Goal: Transaction & Acquisition: Download file/media

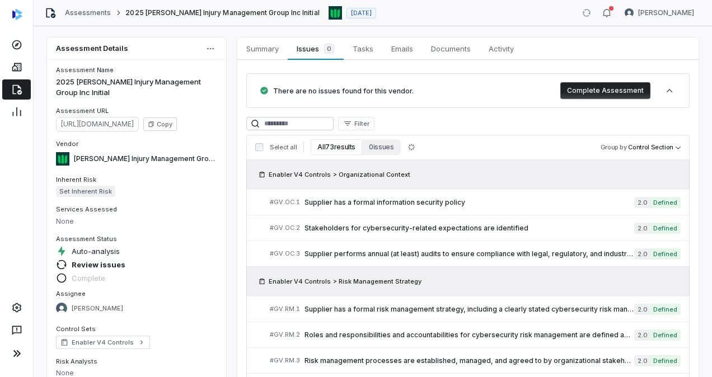
scroll to position [1601, 0]
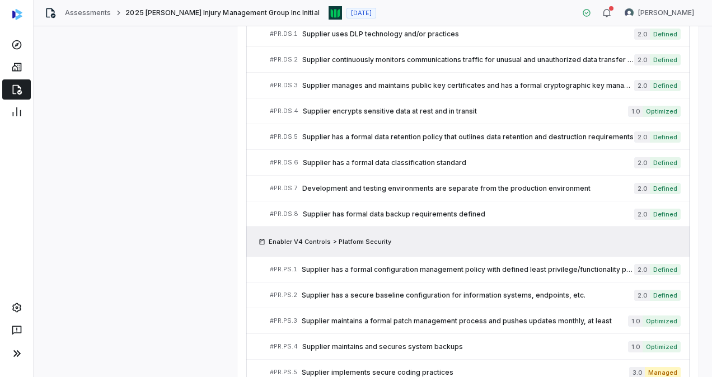
click at [17, 89] on icon at bounding box center [16, 89] width 11 height 11
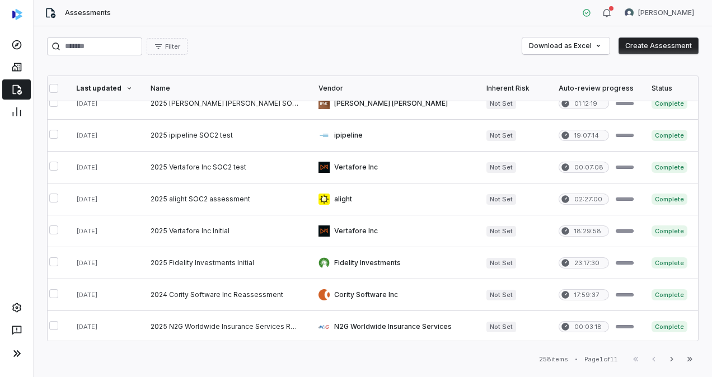
scroll to position [557, 7]
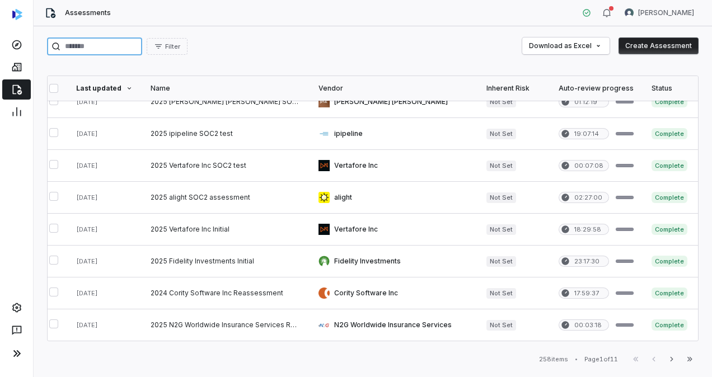
click at [142, 43] on input "search" at bounding box center [94, 46] width 95 height 18
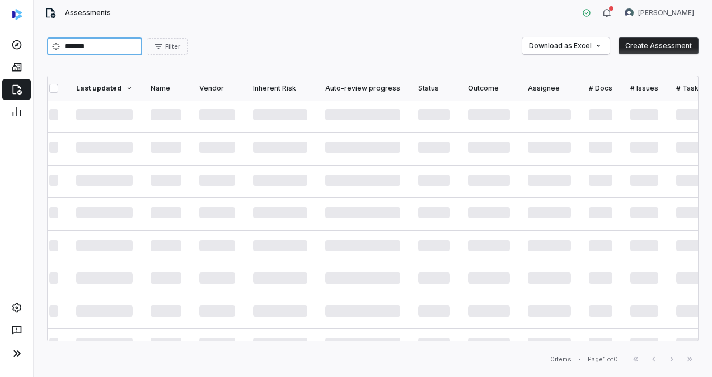
scroll to position [0, 7]
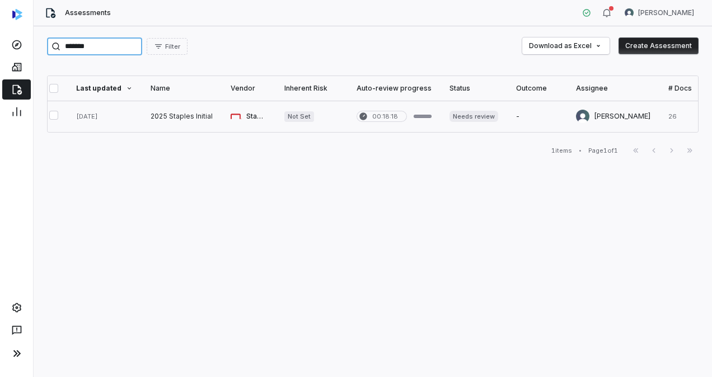
type input "*******"
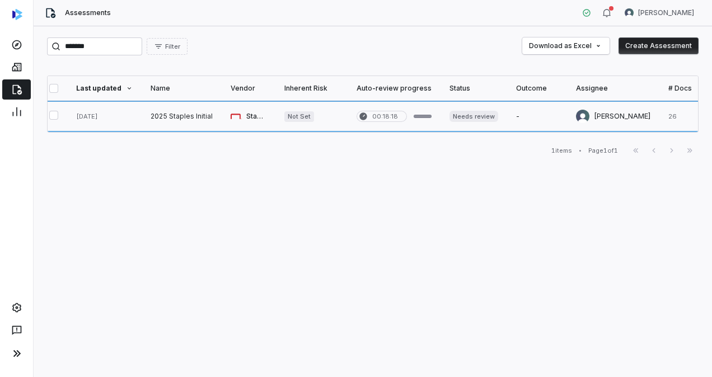
click at [104, 112] on link at bounding box center [104, 116] width 74 height 31
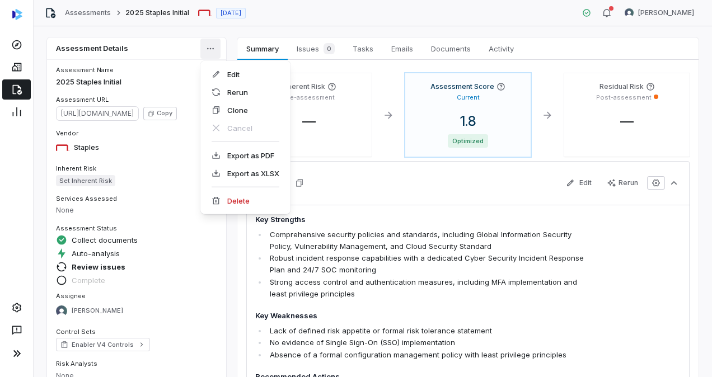
click at [209, 46] on html "Assessments 2025 Staples Initial Jul 31, 2025 REKHA KOTHANDARAMAN Assessment De…" at bounding box center [356, 188] width 712 height 377
click at [256, 172] on div "Export as XLSX" at bounding box center [245, 173] width 81 height 18
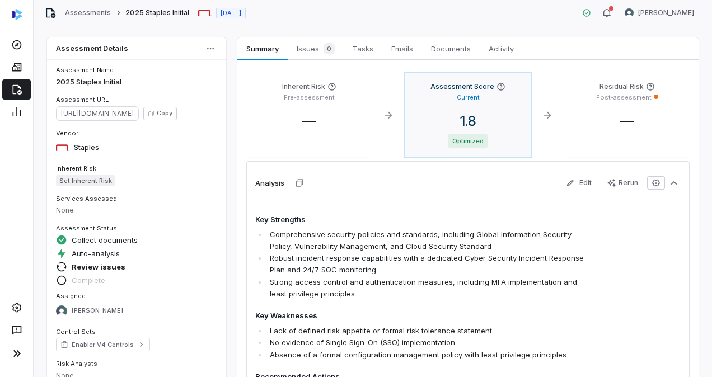
click at [430, 105] on div "Assessment Score Current 1.8 Optimized" at bounding box center [467, 114] width 125 height 83
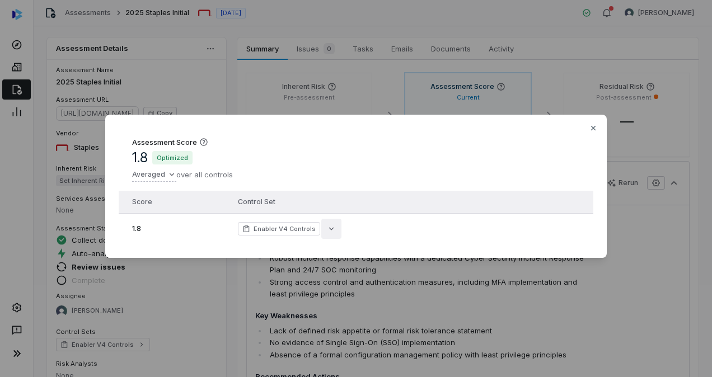
click at [327, 228] on icon "button" at bounding box center [331, 228] width 9 height 9
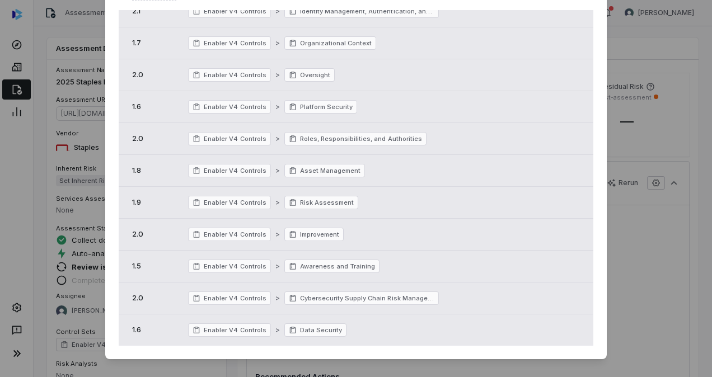
scroll to position [88, 0]
